Goal: Information Seeking & Learning: Learn about a topic

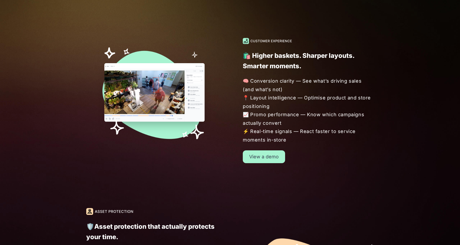
scroll to position [473, 0]
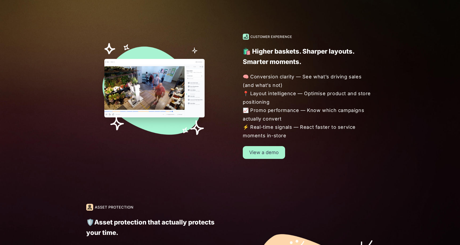
drag, startPoint x: 254, startPoint y: 96, endPoint x: 289, endPoint y: 103, distance: 35.8
click at [290, 103] on span "🧠 Conversion clarity — See what’s driving sales (and what’s not) 📍 Layout intel…" at bounding box center [308, 105] width 131 height 67
click at [289, 103] on span "🧠 Conversion clarity — See what’s driving sales (and what’s not) 📍 Layout intel…" at bounding box center [308, 105] width 131 height 67
click at [295, 109] on span "🧠 Conversion clarity — See what’s driving sales (and what’s not) 📍 Layout intel…" at bounding box center [308, 105] width 131 height 67
drag, startPoint x: 288, startPoint y: 133, endPoint x: 243, endPoint y: 78, distance: 70.7
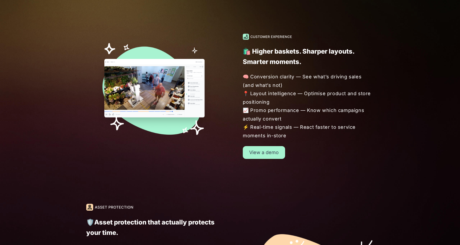
click at [243, 78] on span "🧠 Conversion clarity — See what’s driving sales (and what’s not) 📍 Layout intel…" at bounding box center [308, 105] width 131 height 67
copy span "🧠 Conversion clarity — See what’s driving sales (and what’s not) 📍 Layout intel…"
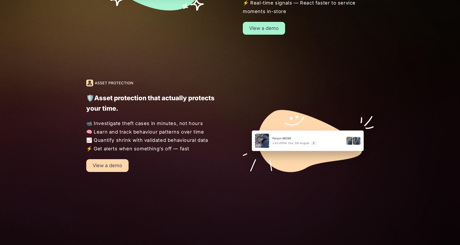
scroll to position [602, 0]
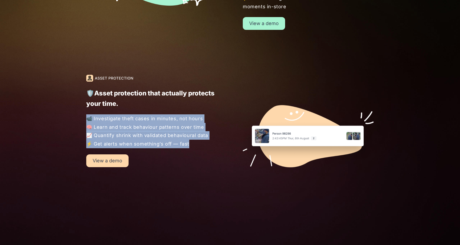
drag, startPoint x: 193, startPoint y: 148, endPoint x: 82, endPoint y: 118, distance: 114.5
click at [82, 118] on div "🛡️Asset protection that actually protects your time. 📹 Investigate theft cases …" at bounding box center [139, 121] width 157 height 92
copy span "📹 Investigate theft cases in minutes, not hours 🧠 Learn and track behaviour pat…"
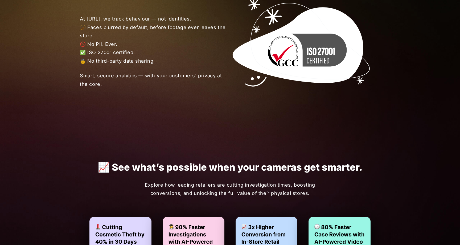
scroll to position [898, 0]
